Goal: Check status

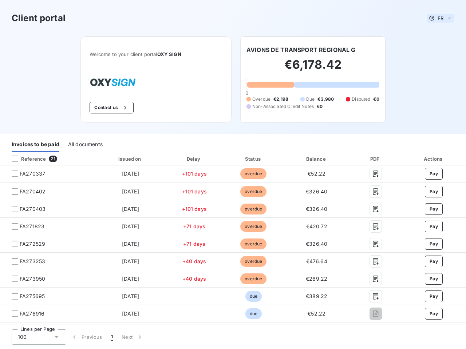
click at [437, 18] on span "FR" at bounding box center [440, 18] width 6 height 6
click at [107, 108] on button "Contact us" at bounding box center [112, 108] width 44 height 12
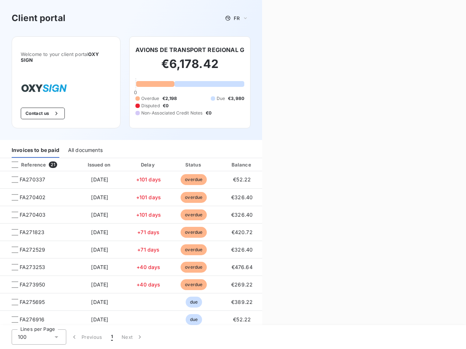
click at [298, 50] on div "Contact us Fill out the form below, and a member of our team will get back to y…" at bounding box center [364, 174] width 204 height 349
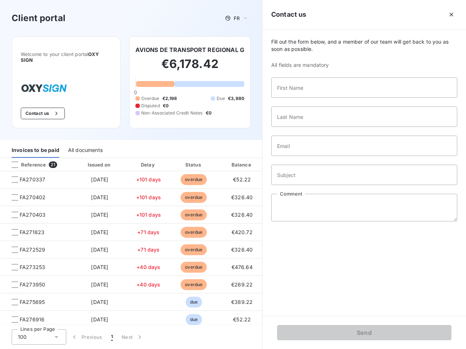
click at [35, 144] on div "Invoices to be paid" at bounding box center [36, 150] width 48 height 15
click at [85, 144] on div "All documents" at bounding box center [85, 150] width 35 height 15
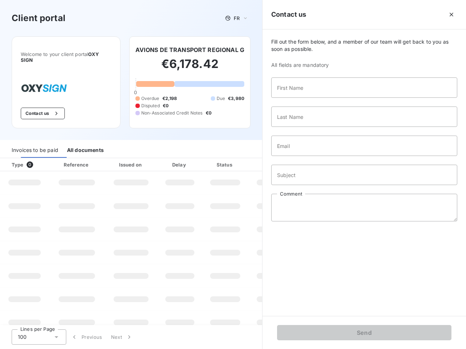
click at [47, 159] on th "Type 0" at bounding box center [24, 164] width 49 height 13
click at [15, 159] on th "Type 0" at bounding box center [24, 164] width 49 height 13
click at [128, 159] on th "Issued on" at bounding box center [130, 164] width 53 height 13
click at [191, 159] on th "Delay" at bounding box center [180, 164] width 44 height 13
click at [250, 159] on th "Amount" at bounding box center [272, 164] width 49 height 13
